Goal: Transaction & Acquisition: Download file/media

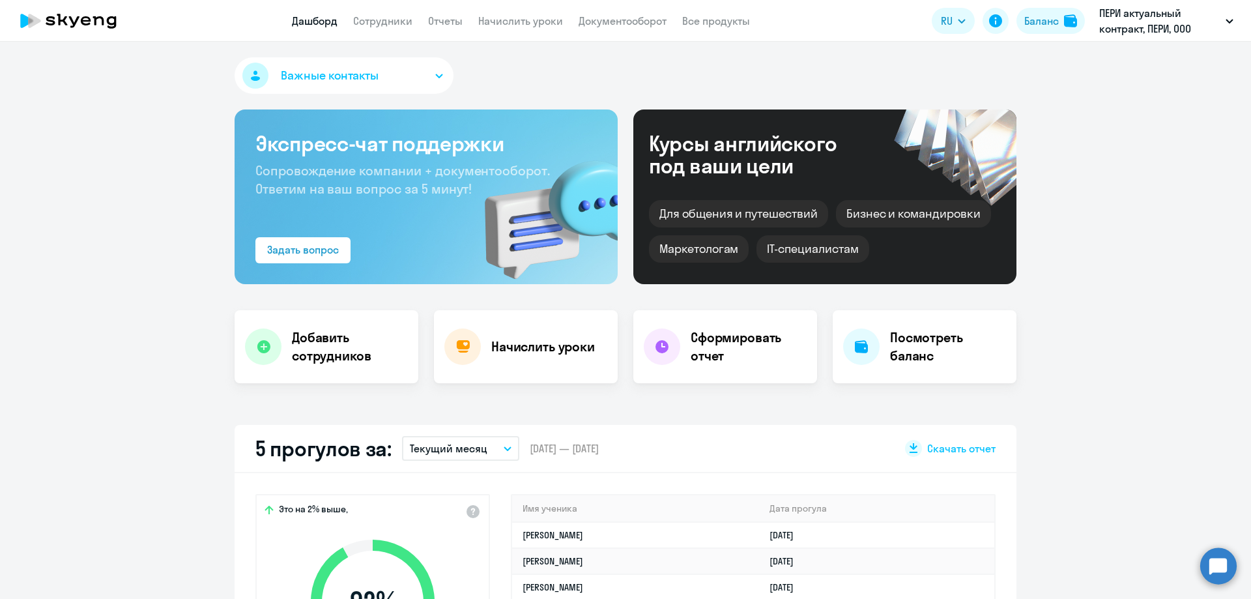
select select "30"
click at [604, 29] on app-header "Дашборд Сотрудники Отчеты Начислить уроки Документооборот Все продукты Дашборд …" at bounding box center [625, 21] width 1251 height 42
click at [607, 23] on link "Документооборот" at bounding box center [623, 20] width 88 height 13
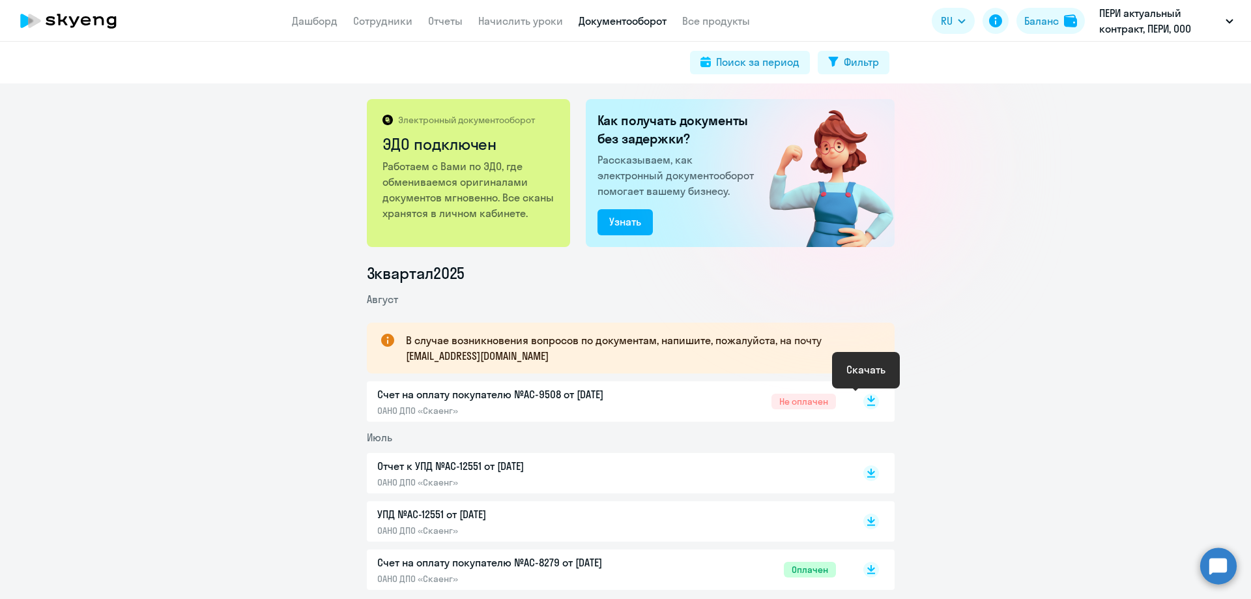
click at [867, 400] on icon at bounding box center [871, 399] width 8 height 7
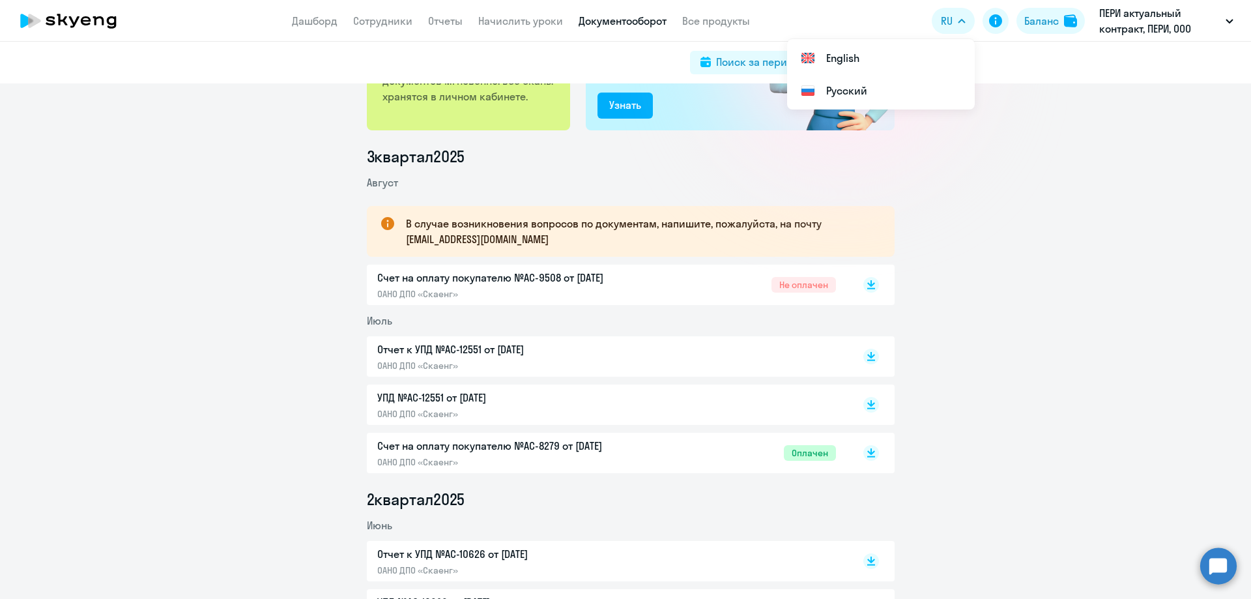
scroll to position [130, 0]
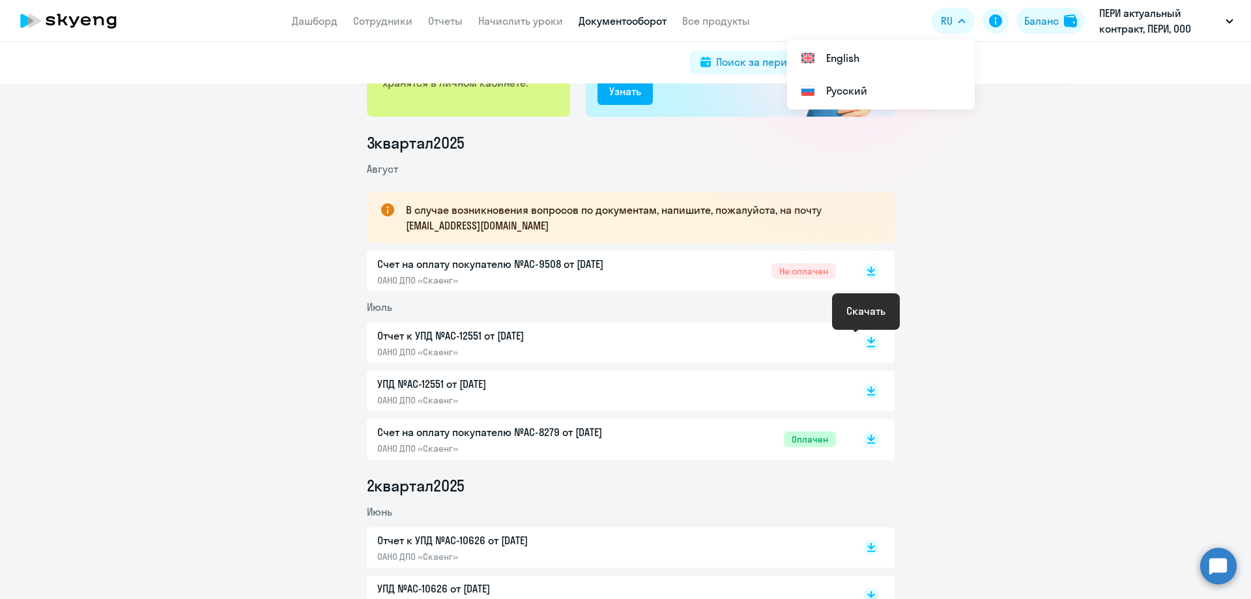
click at [864, 343] on rect at bounding box center [872, 343] width 16 height 16
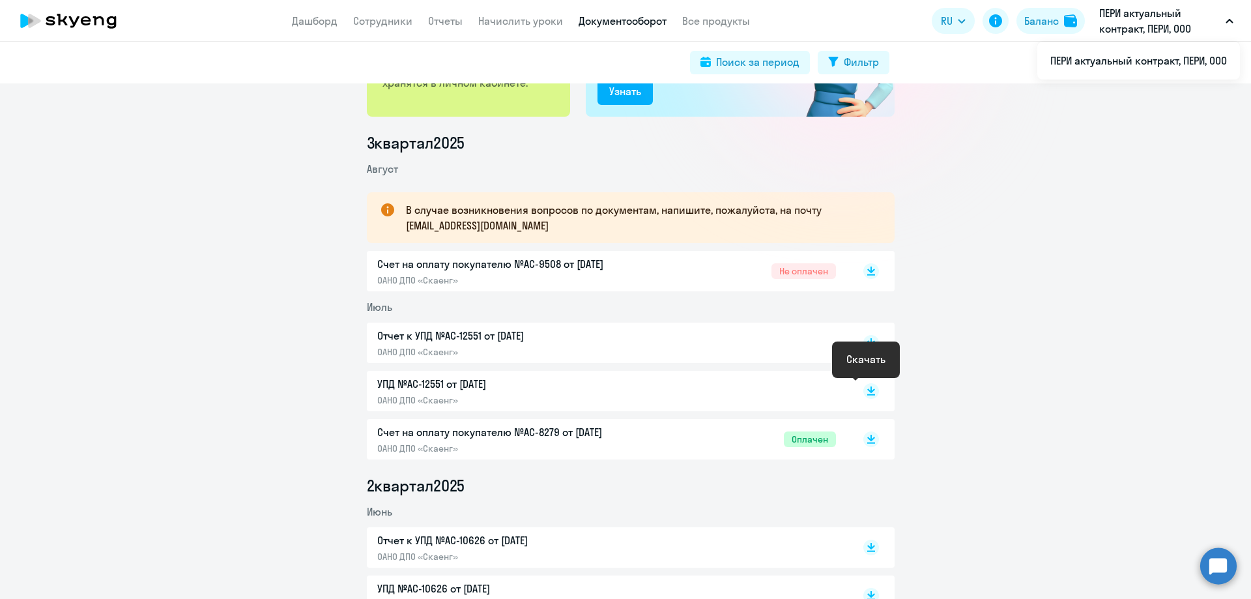
drag, startPoint x: 864, startPoint y: 391, endPoint x: 907, endPoint y: 359, distance: 53.6
click at [864, 391] on rect at bounding box center [872, 391] width 16 height 16
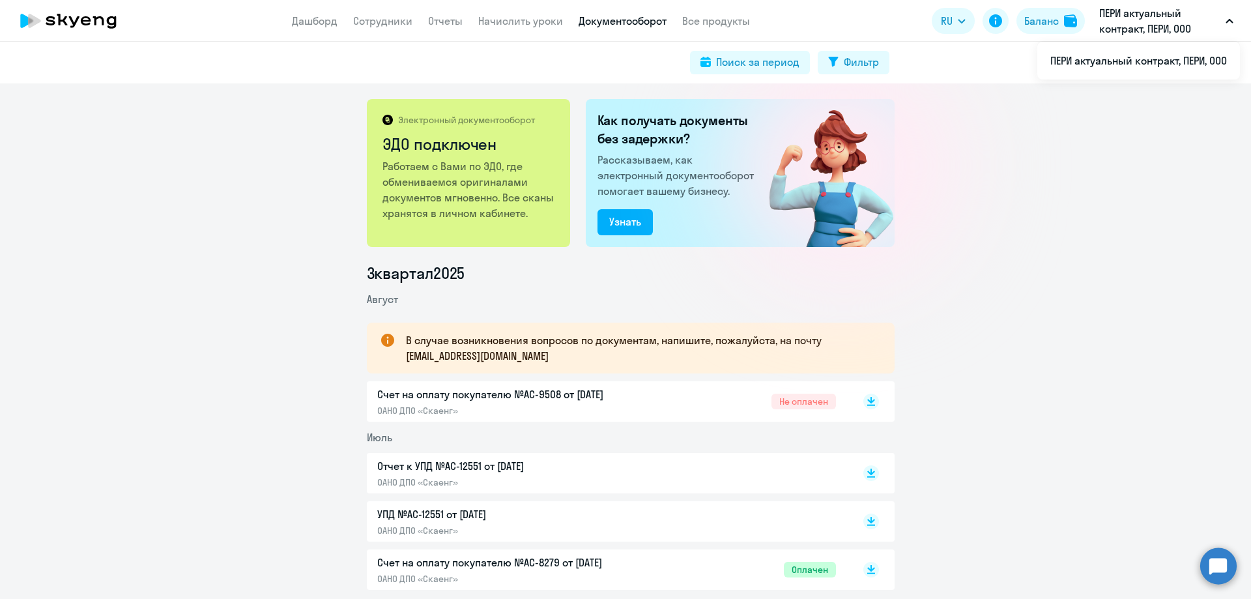
click at [616, 22] on link "Документооборот" at bounding box center [623, 20] width 88 height 13
click at [386, 23] on link "Сотрудники" at bounding box center [382, 20] width 59 height 13
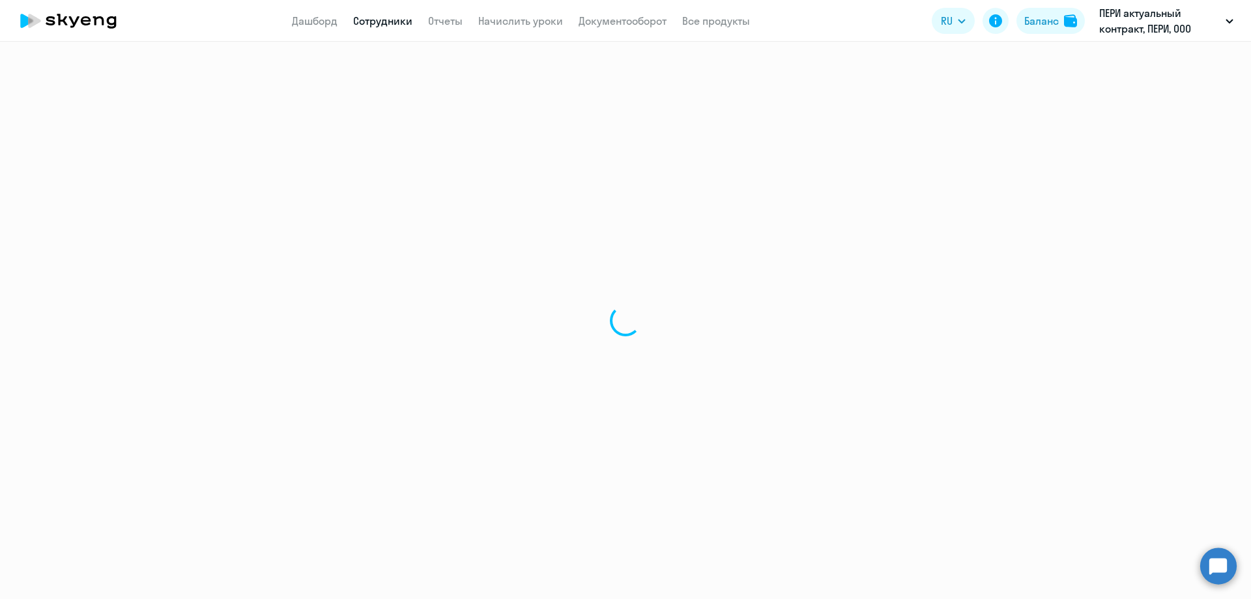
select select "30"
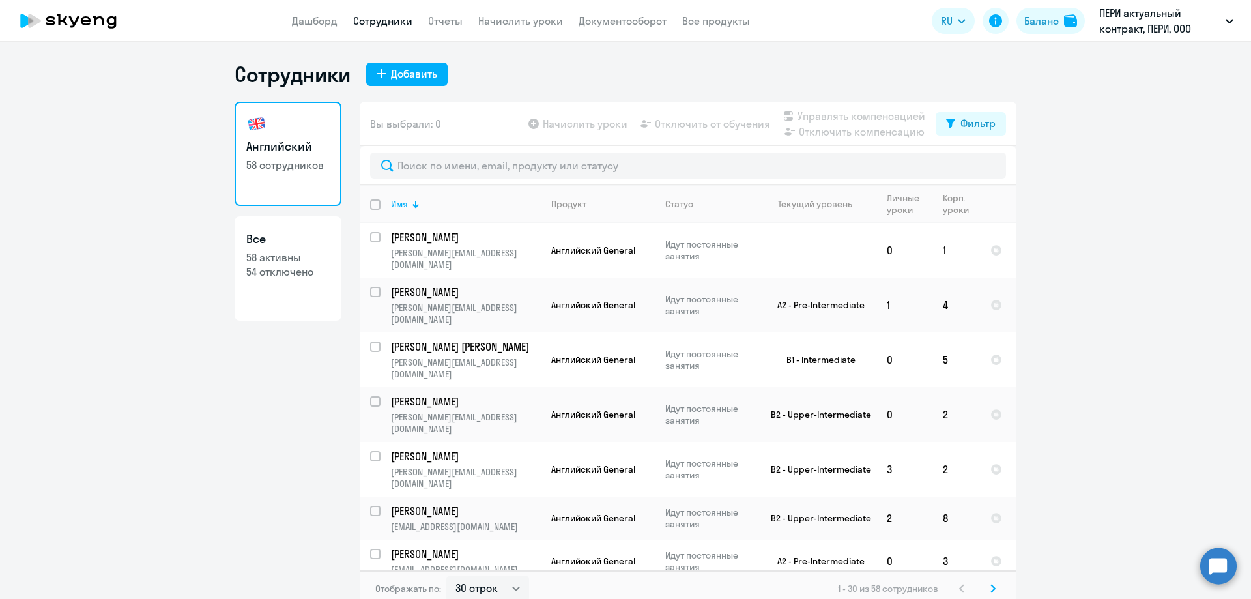
click at [463, 21] on nav "Дашборд Сотрудники Отчеты Начислить уроки Документооборот Все продукты" at bounding box center [521, 21] width 458 height 16
click at [452, 21] on link "Отчеты" at bounding box center [445, 20] width 35 height 13
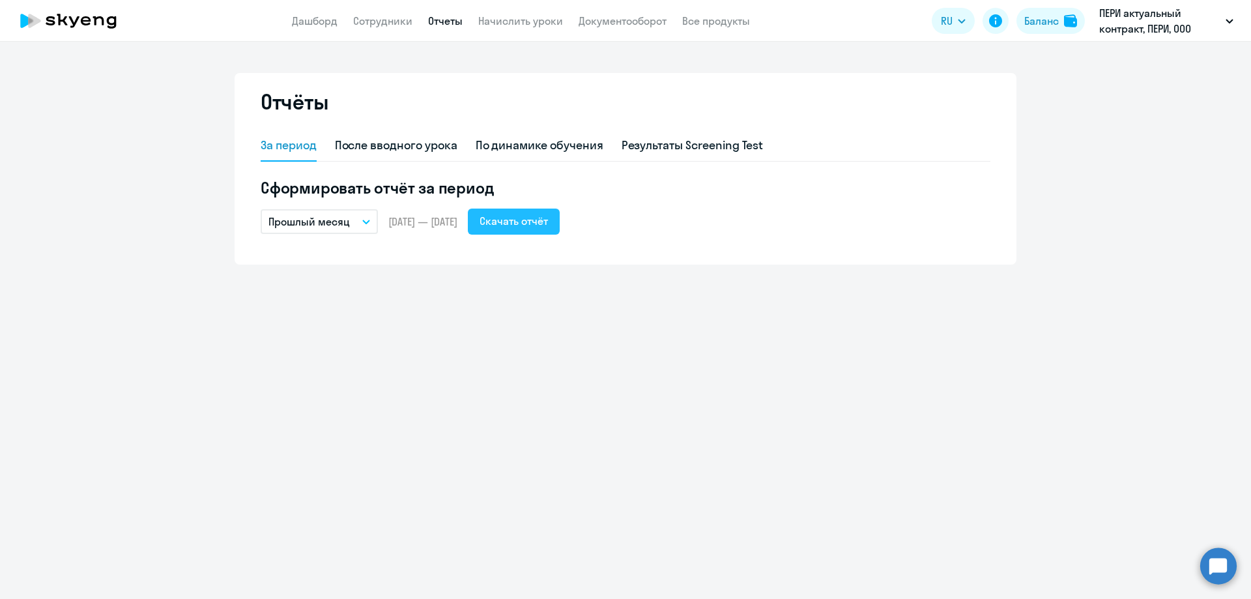
click at [548, 227] on div "Скачать отчёт" at bounding box center [514, 221] width 68 height 16
